Goal: Task Accomplishment & Management: Use online tool/utility

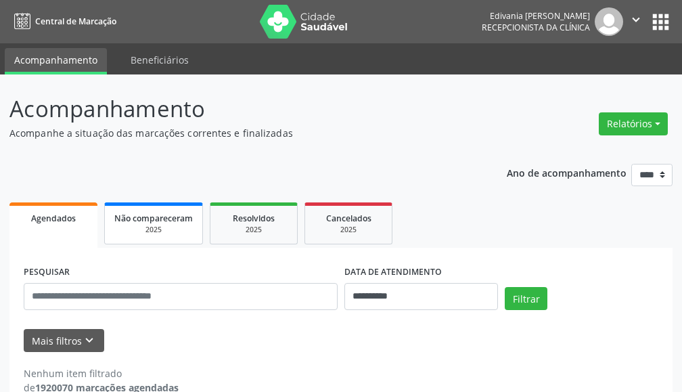
scroll to position [26, 0]
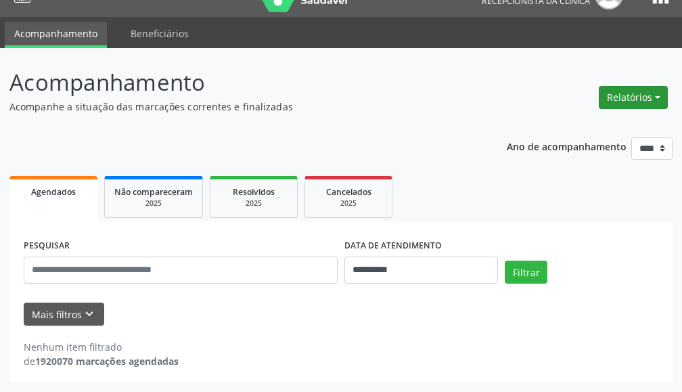
click at [630, 96] on button "Relatórios" at bounding box center [632, 97] width 69 height 23
click at [579, 114] on ul "Agendamentos Procedimentos realizados" at bounding box center [594, 136] width 147 height 49
click at [579, 124] on link "Agendamentos" at bounding box center [593, 126] width 145 height 19
select select "*"
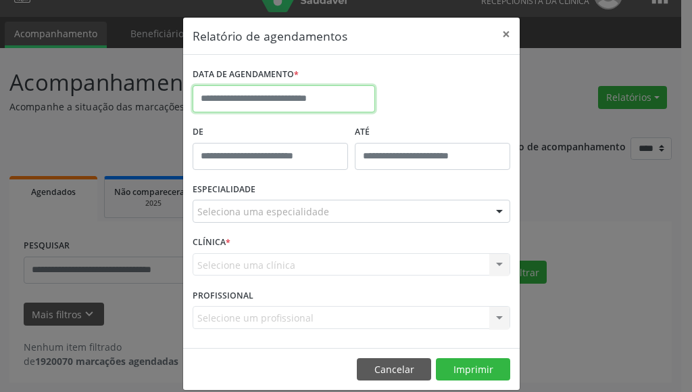
click at [270, 101] on input "text" at bounding box center [284, 98] width 183 height 27
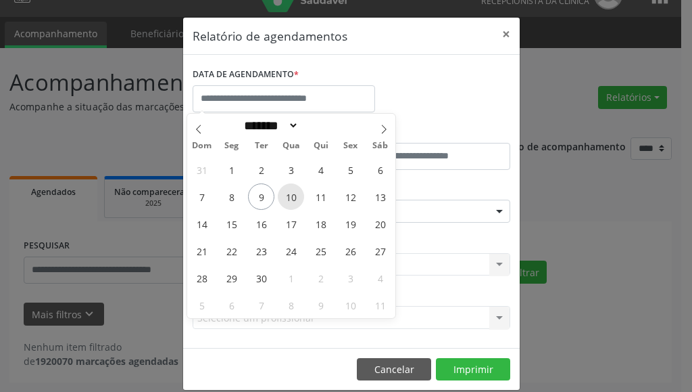
click at [289, 194] on span "10" at bounding box center [291, 196] width 26 height 26
type input "**********"
click at [289, 194] on span "10" at bounding box center [291, 196] width 26 height 26
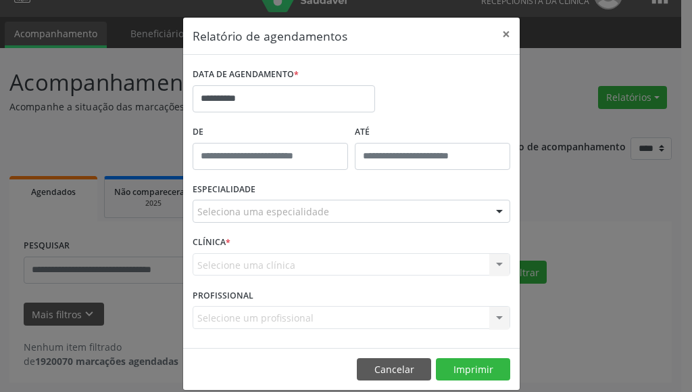
drag, startPoint x: 245, startPoint y: 206, endPoint x: 254, endPoint y: 213, distance: 11.0
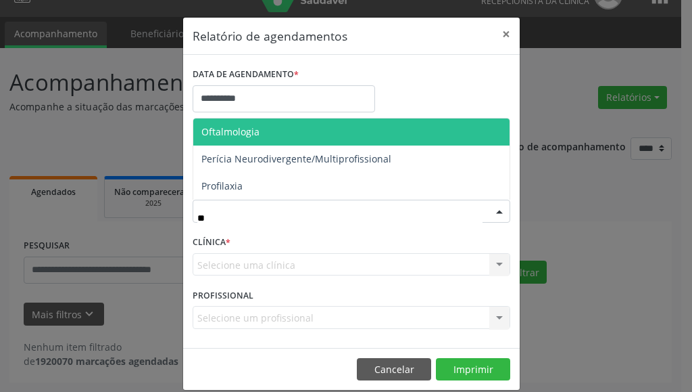
type input "***"
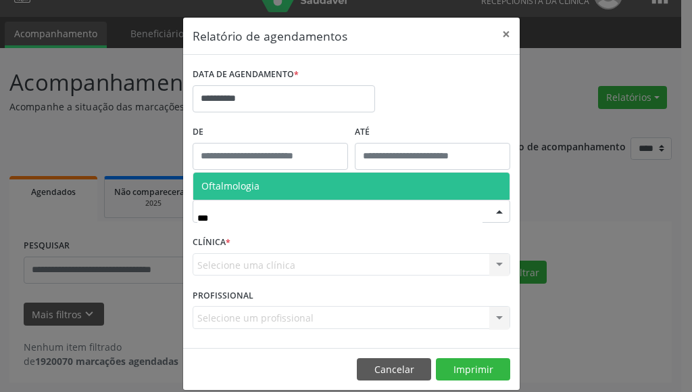
click at [252, 189] on span "Oftalmologia" at bounding box center [231, 185] width 58 height 13
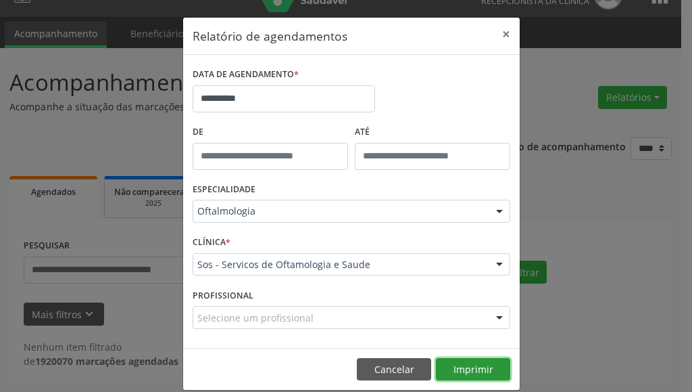
click at [492, 372] on button "Imprimir" at bounding box center [473, 369] width 74 height 23
click at [498, 32] on button "×" at bounding box center [506, 34] width 27 height 33
